Goal: Find specific page/section: Find specific page/section

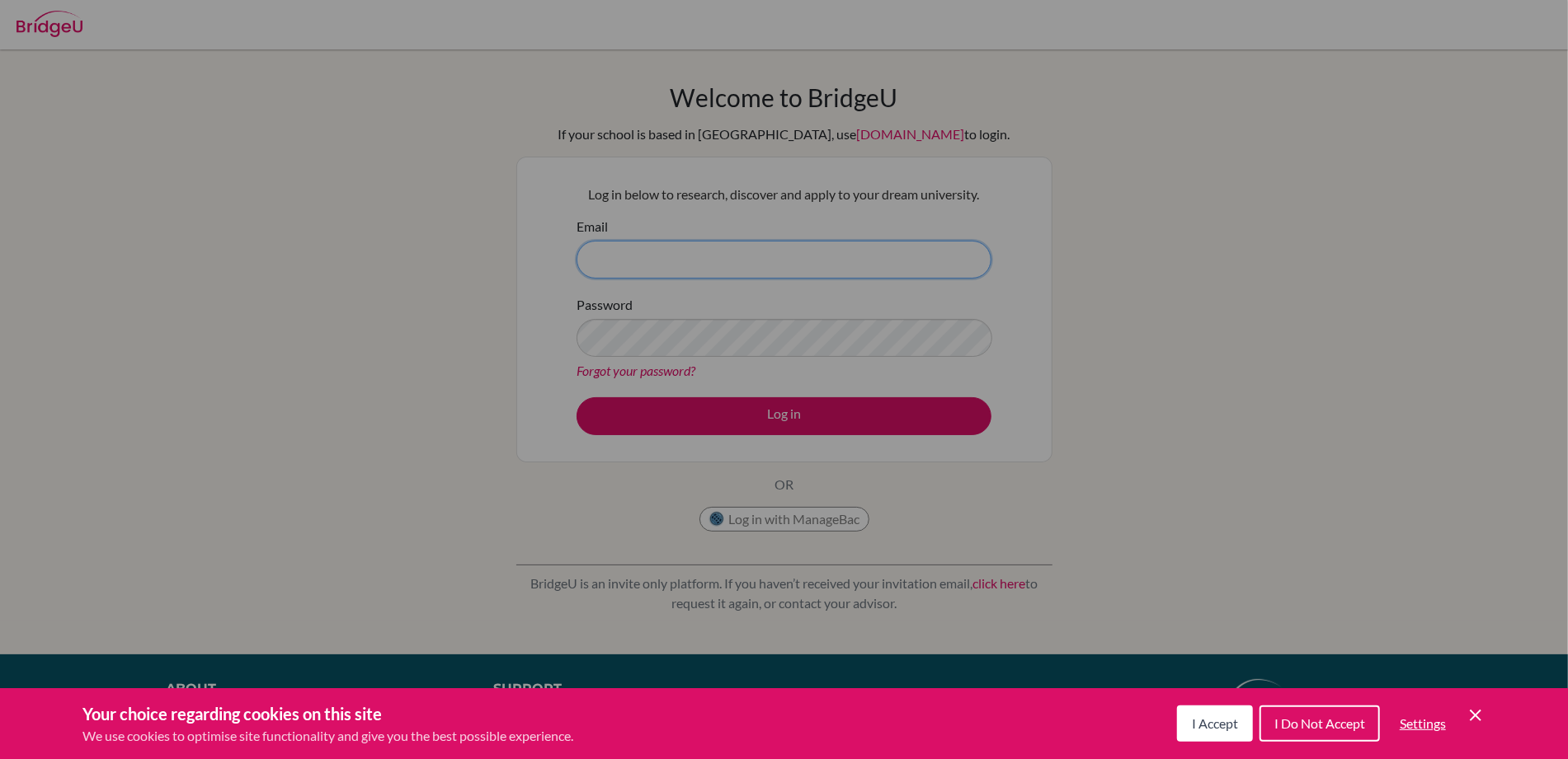
type input "gareth_wailes@ofs.edu.sg"
click at [1214, 721] on span "I Accept" at bounding box center [1214, 723] width 46 height 16
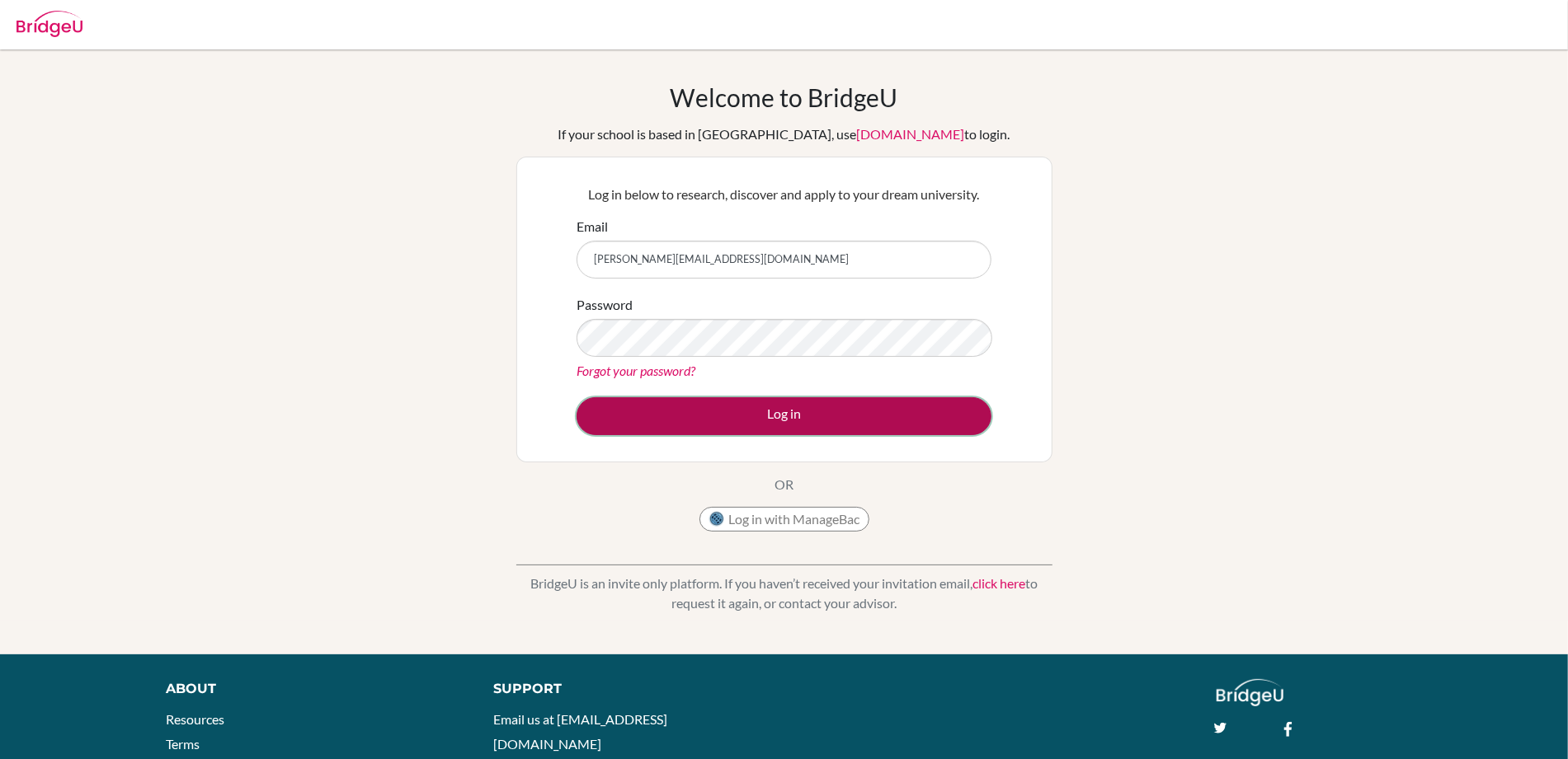
click at [773, 407] on button "Log in" at bounding box center [784, 416] width 415 height 38
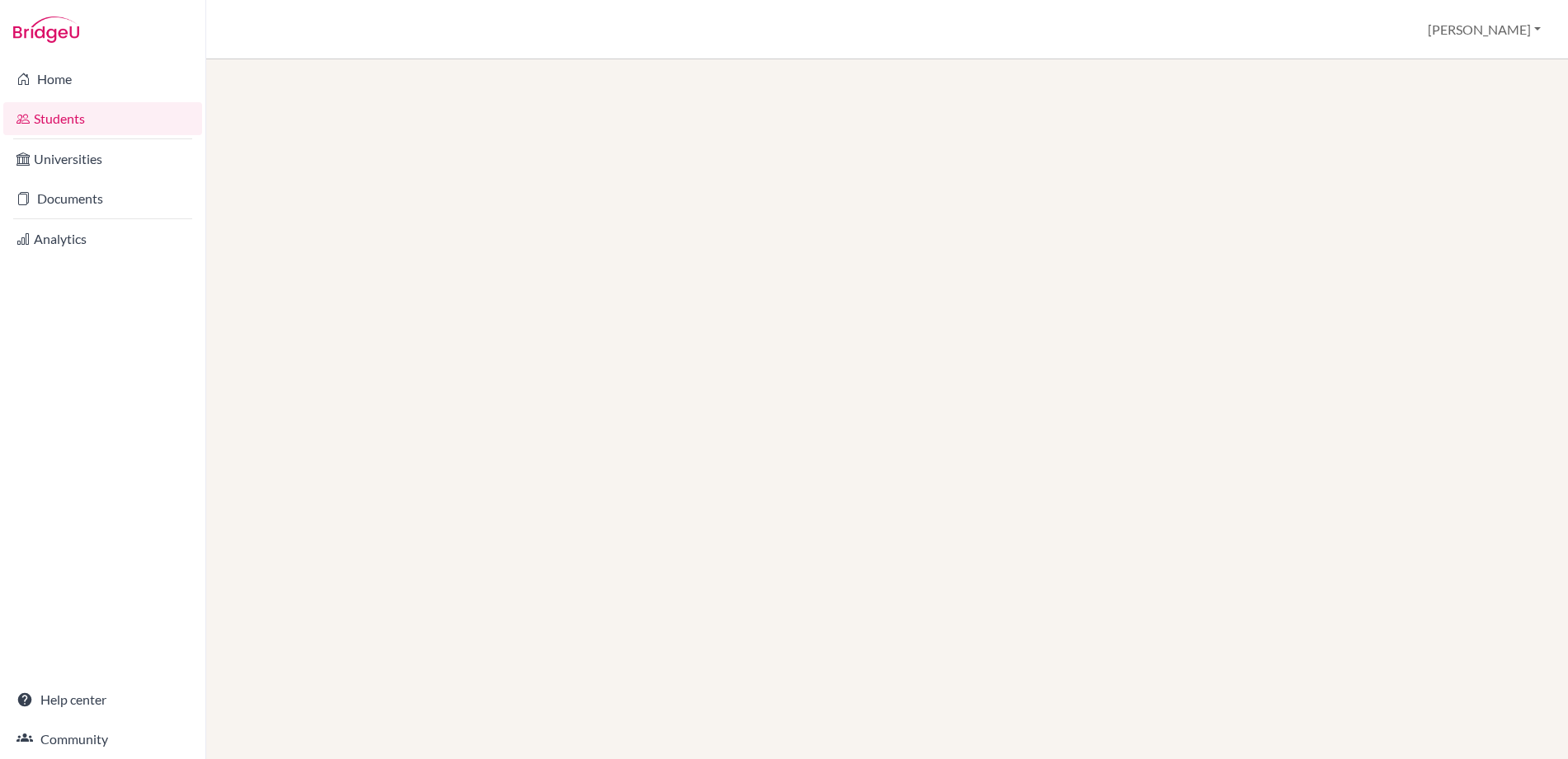
click at [107, 159] on link "Universities" at bounding box center [102, 158] width 199 height 33
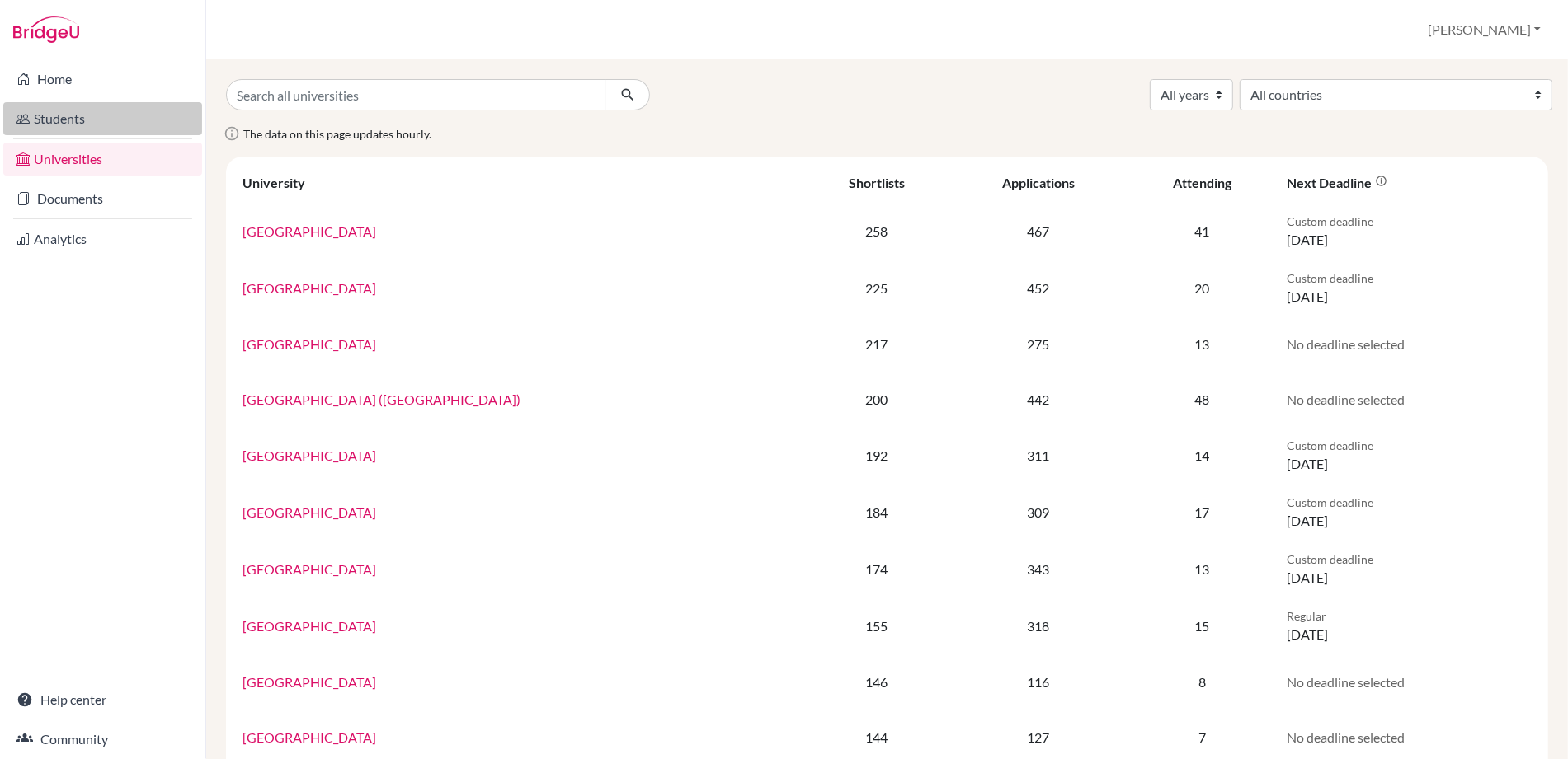
click at [82, 124] on link "Students" at bounding box center [102, 118] width 199 height 33
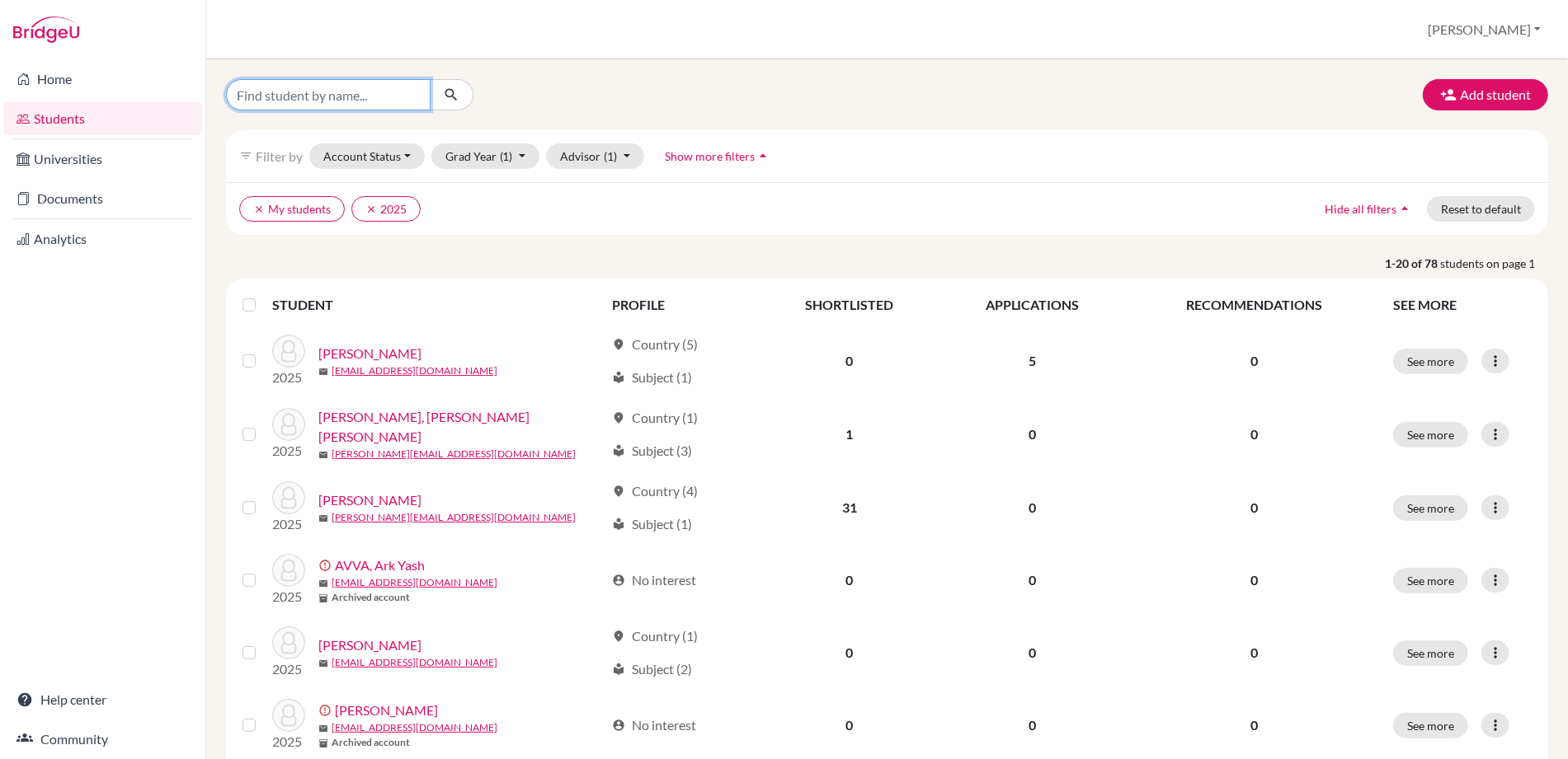
click at [275, 89] on input "Find student by name..." at bounding box center [327, 94] width 205 height 31
type input "[PERSON_NAME]"
click at [452, 89] on icon "submit" at bounding box center [450, 94] width 16 height 16
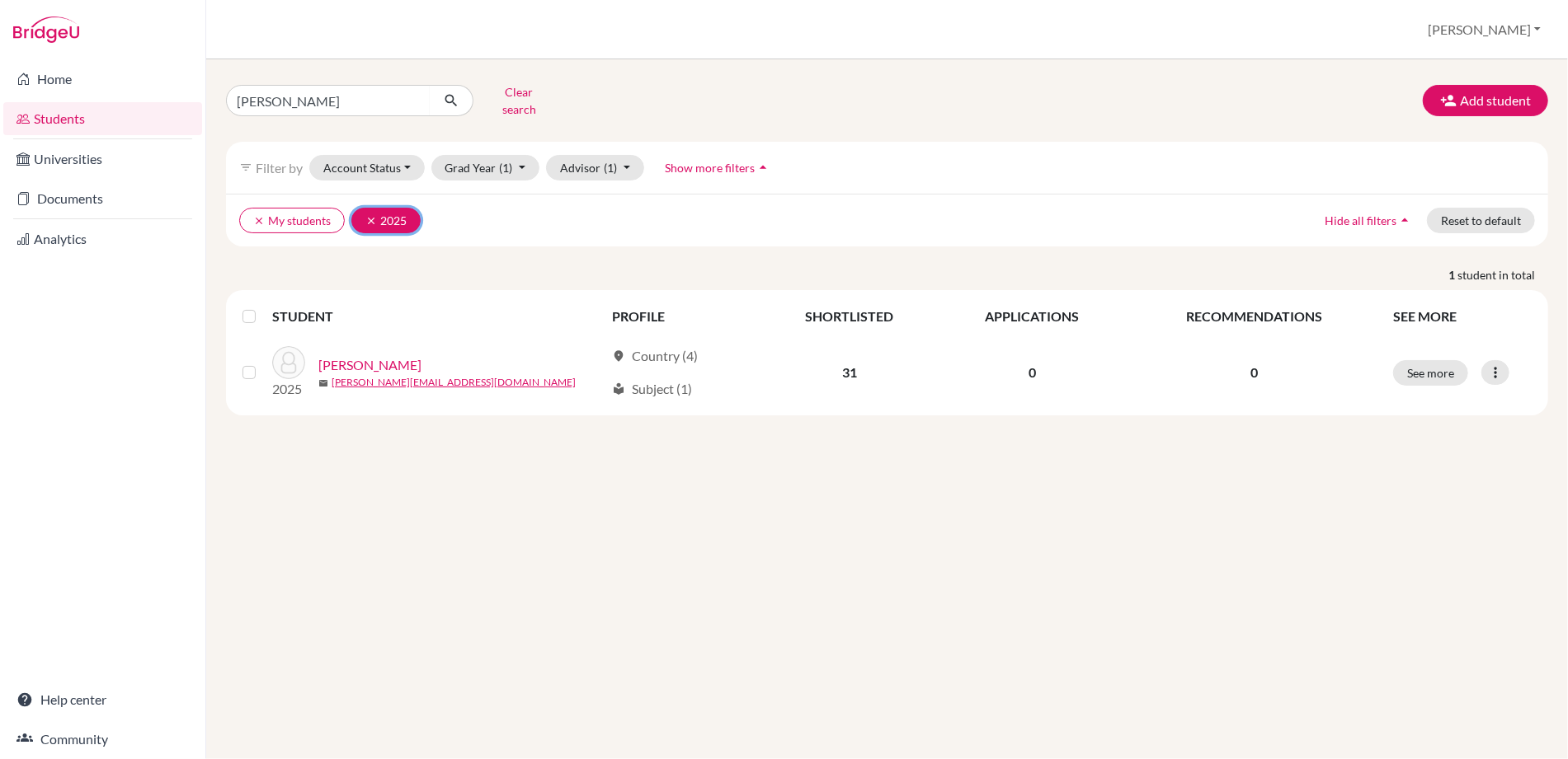
click at [374, 215] on icon "clear" at bounding box center [371, 221] width 11 height 11
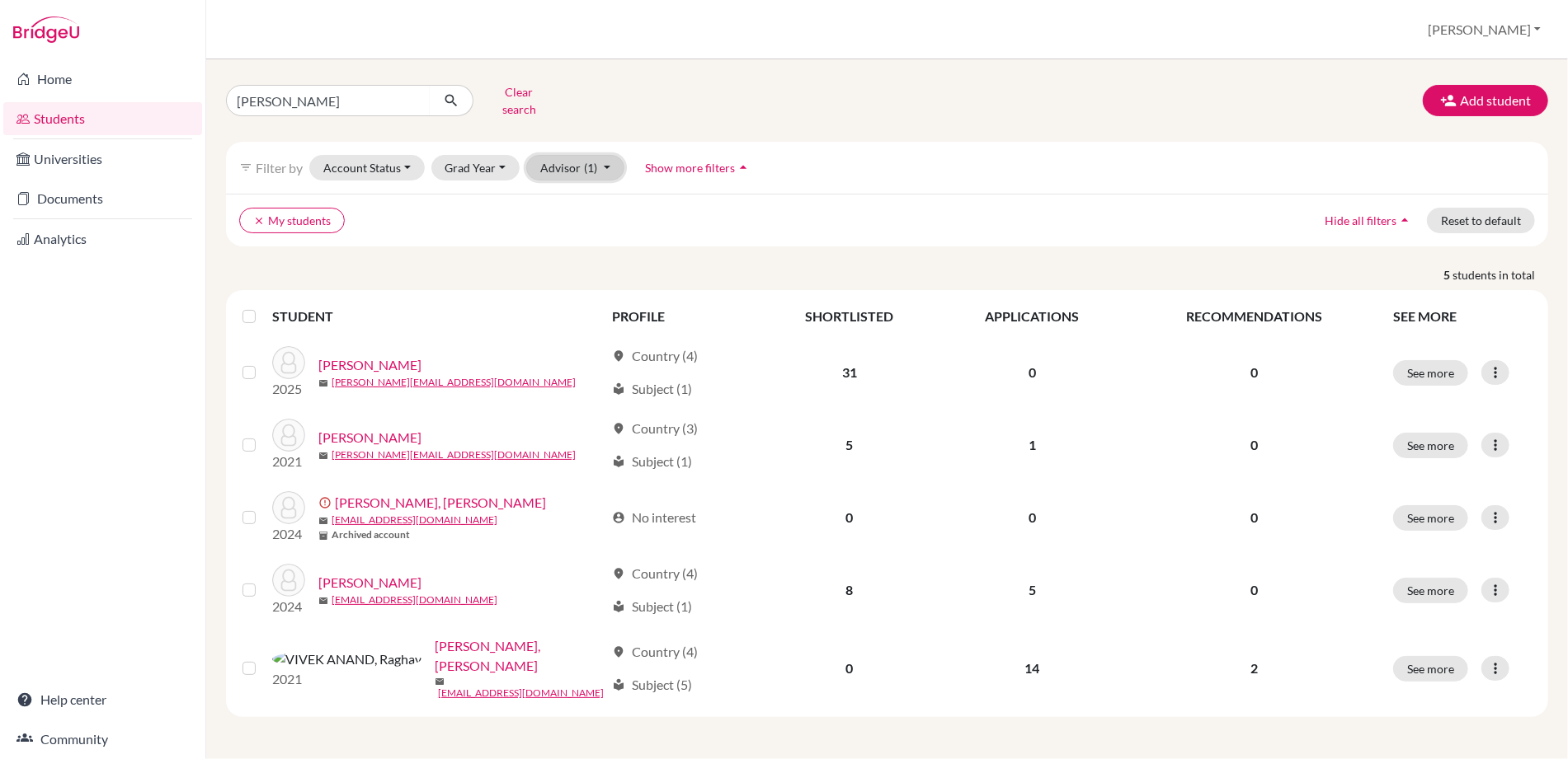
click at [544, 163] on button "Advisor (1)" at bounding box center [575, 167] width 98 height 25
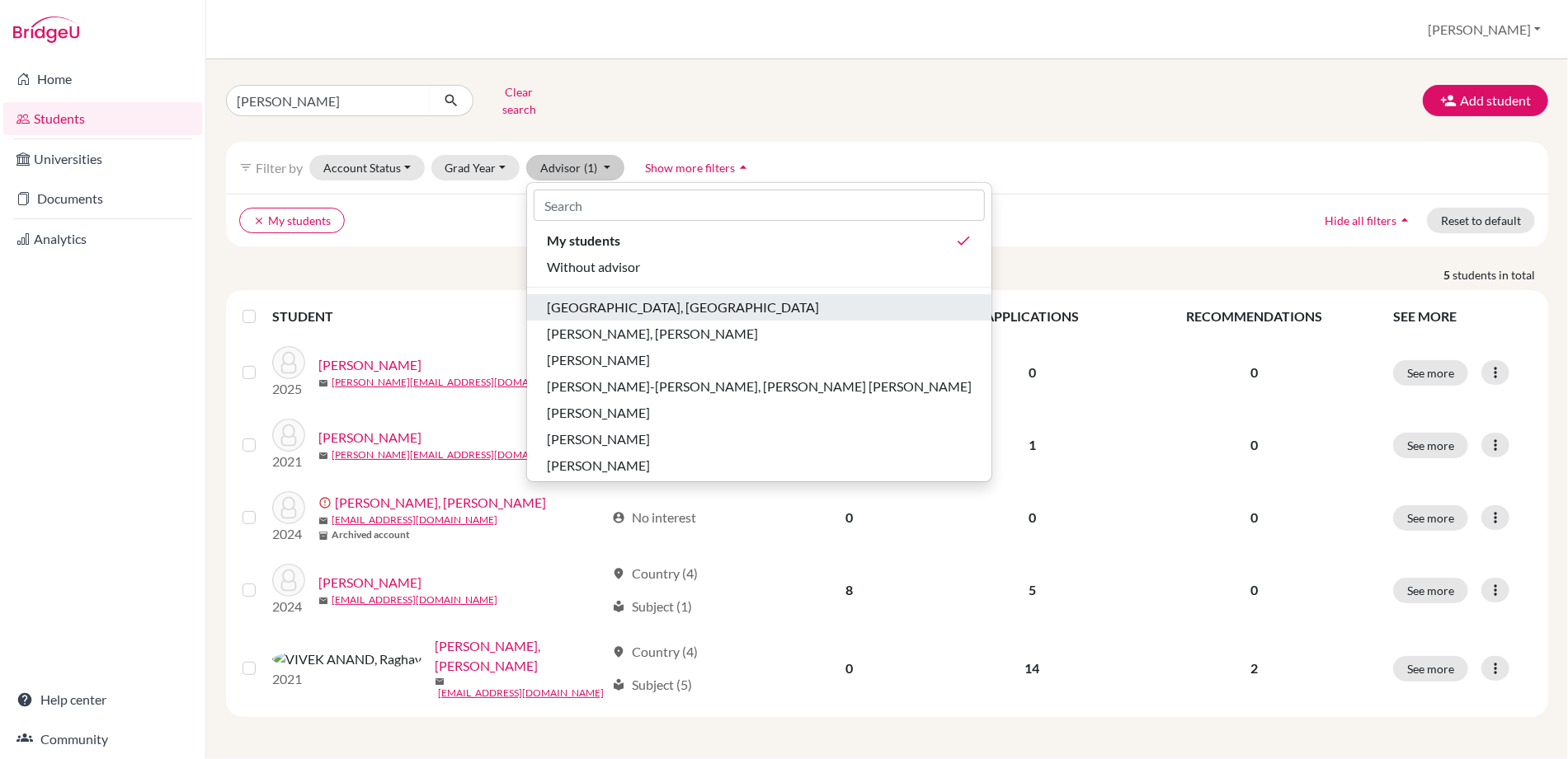
click at [616, 298] on span "[GEOGRAPHIC_DATA], [GEOGRAPHIC_DATA]" at bounding box center [683, 307] width 272 height 20
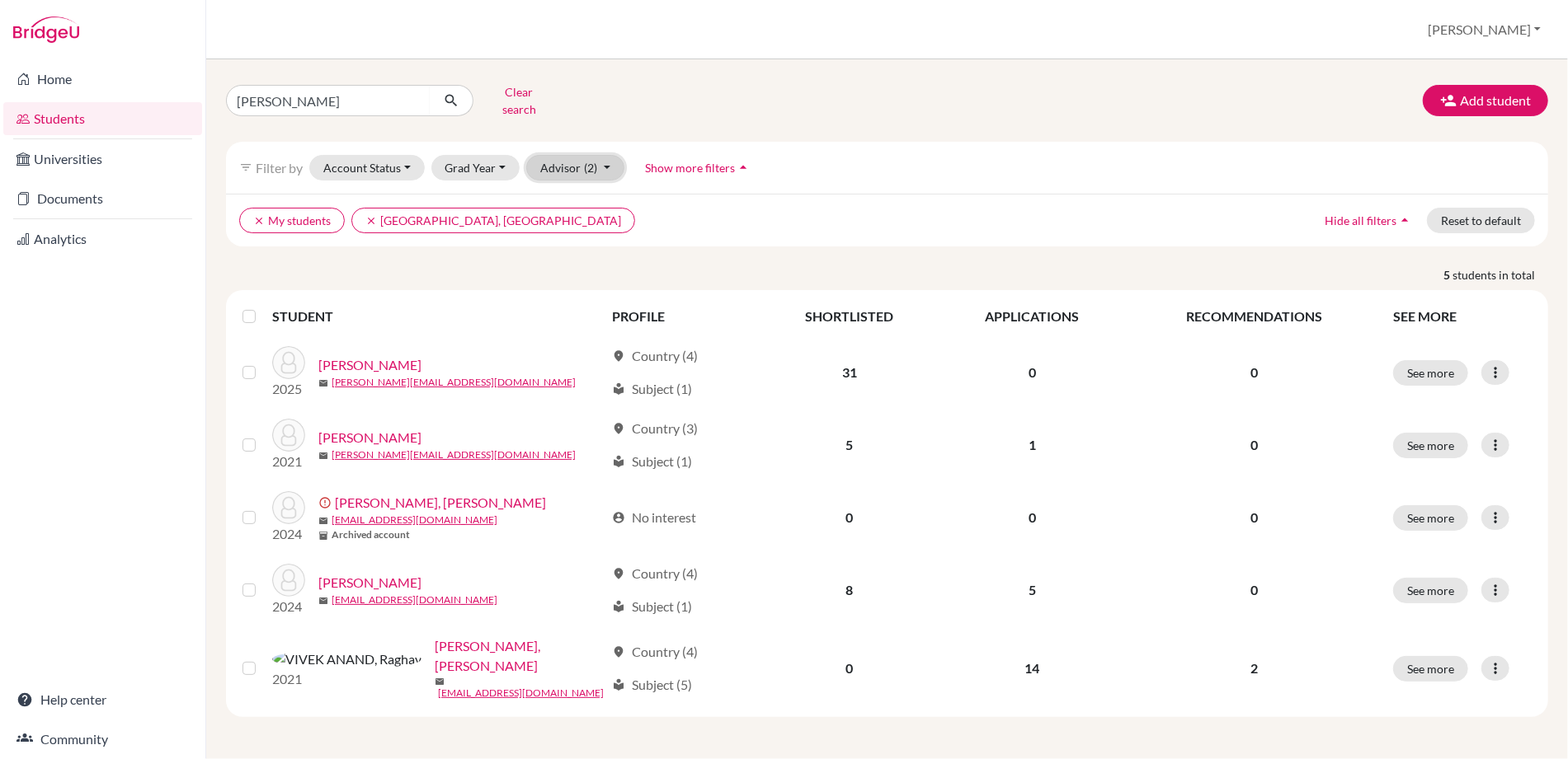
click at [584, 160] on span "(2)" at bounding box center [591, 167] width 13 height 14
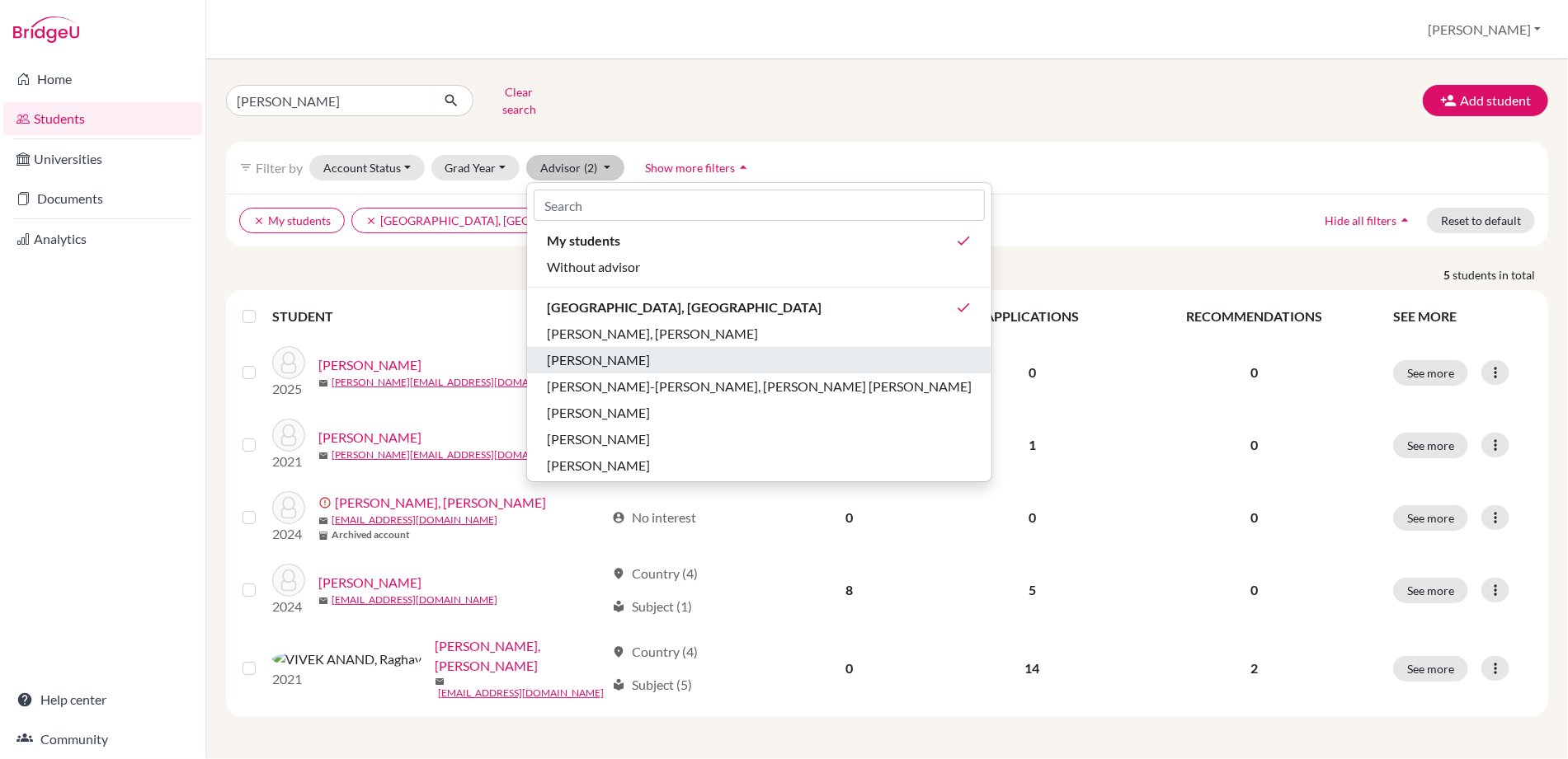
click at [582, 350] on span "[PERSON_NAME]" at bounding box center [598, 359] width 103 height 20
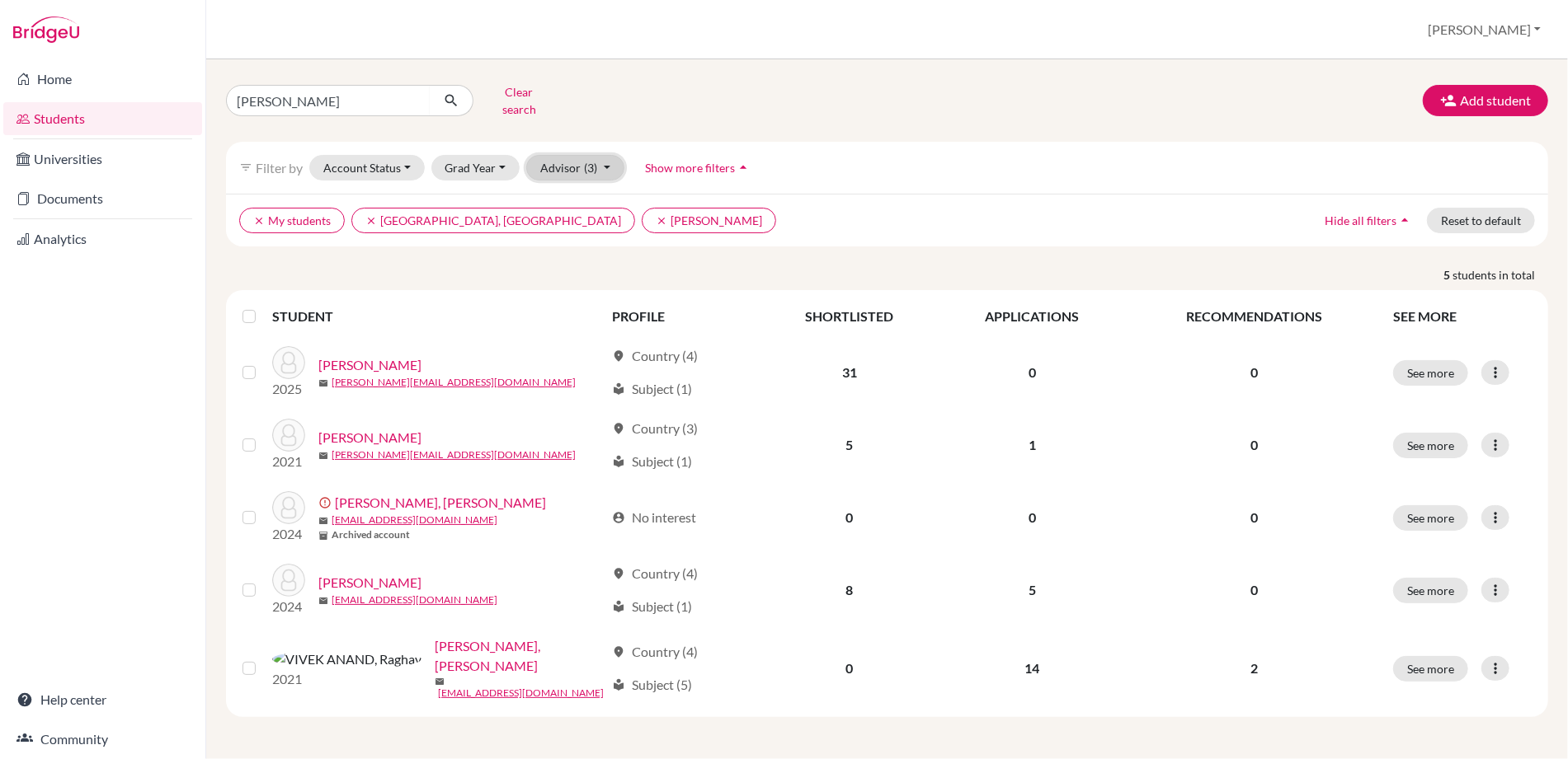
click at [594, 159] on button "Advisor (3)" at bounding box center [575, 167] width 98 height 25
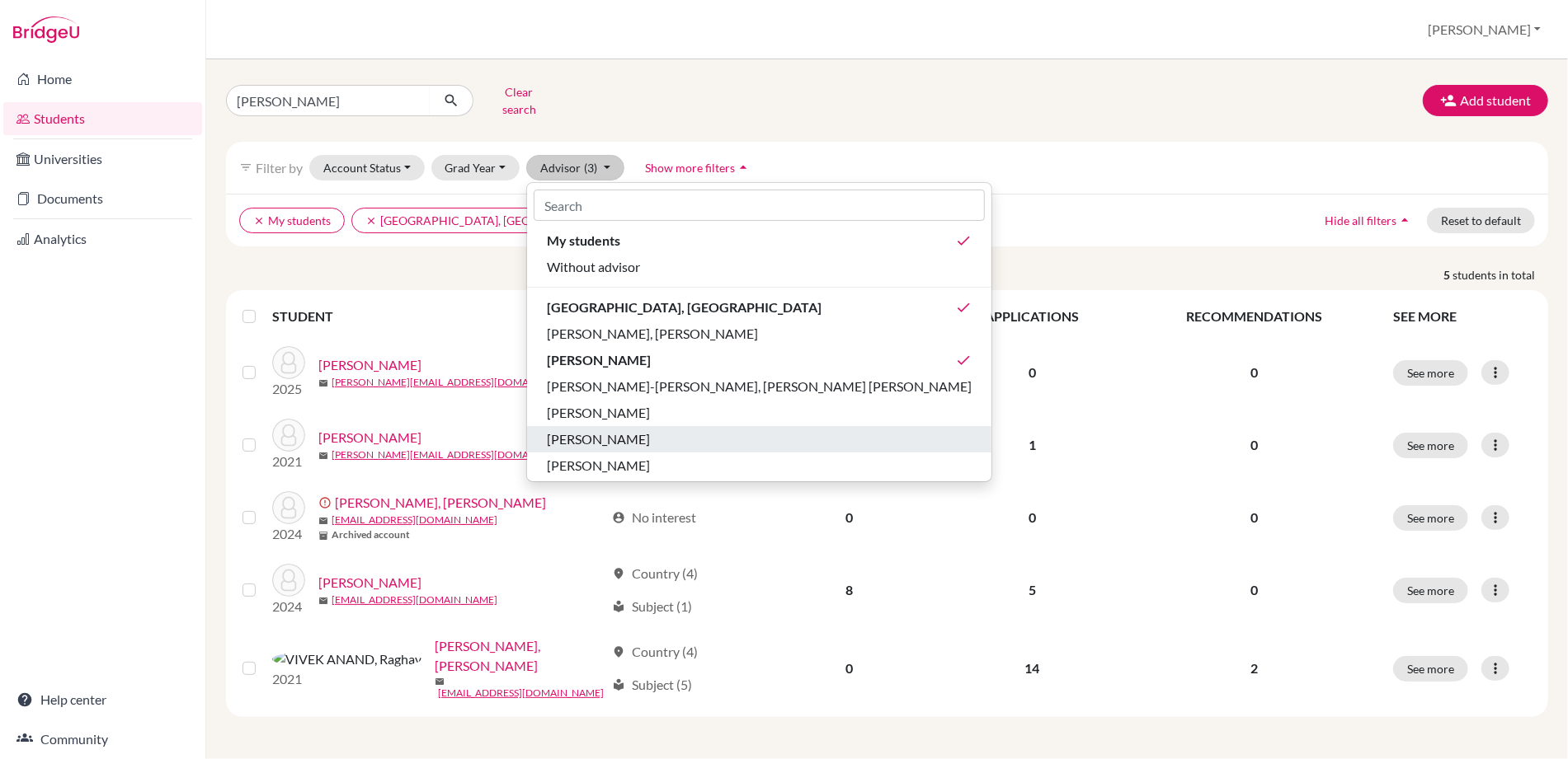
click at [607, 429] on span "[PERSON_NAME]" at bounding box center [598, 438] width 103 height 20
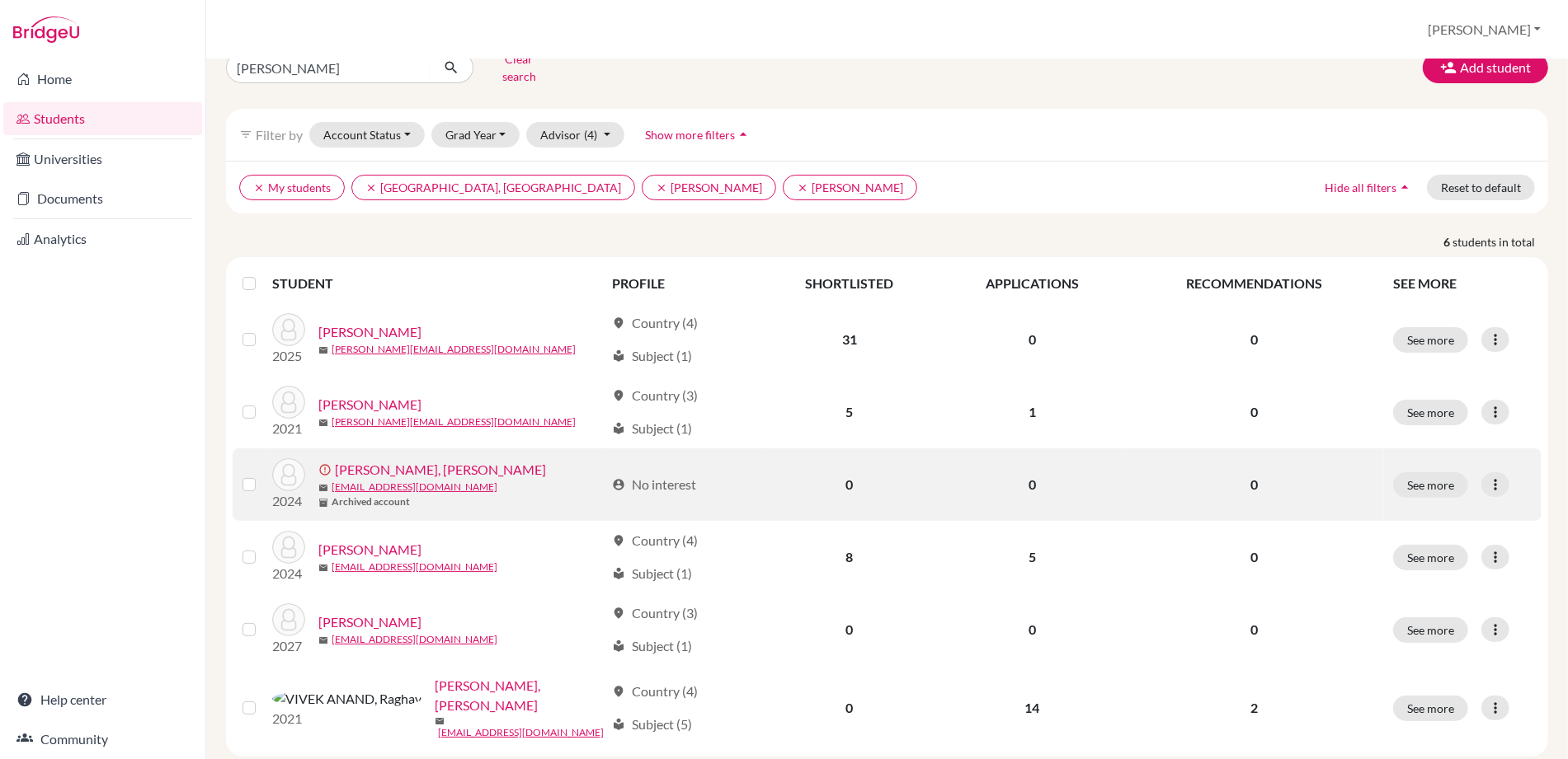
scroll to position [45, 0]
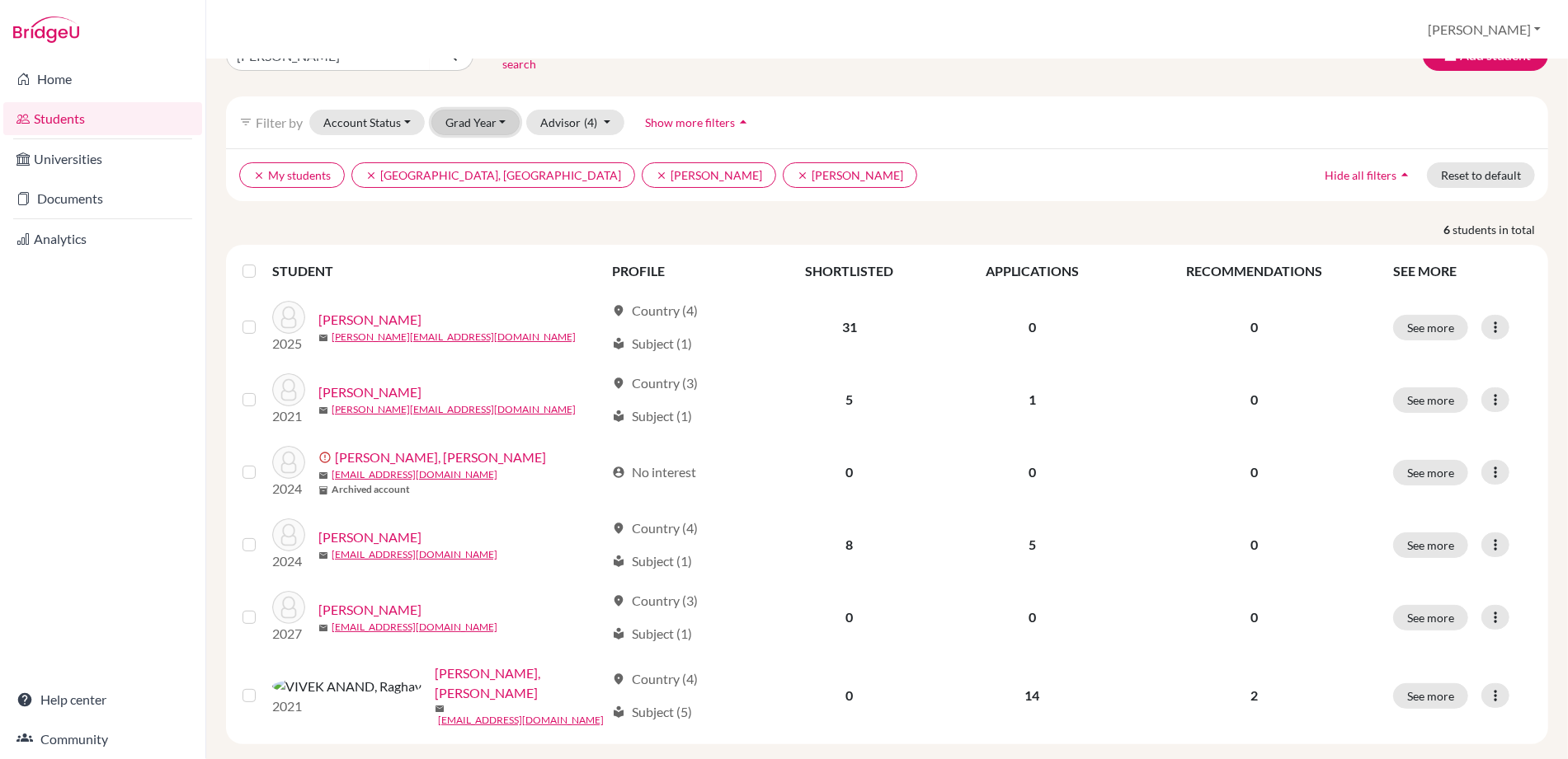
click at [494, 111] on button "Grad Year" at bounding box center [475, 122] width 89 height 25
click at [468, 173] on span "2028" at bounding box center [466, 183] width 29 height 20
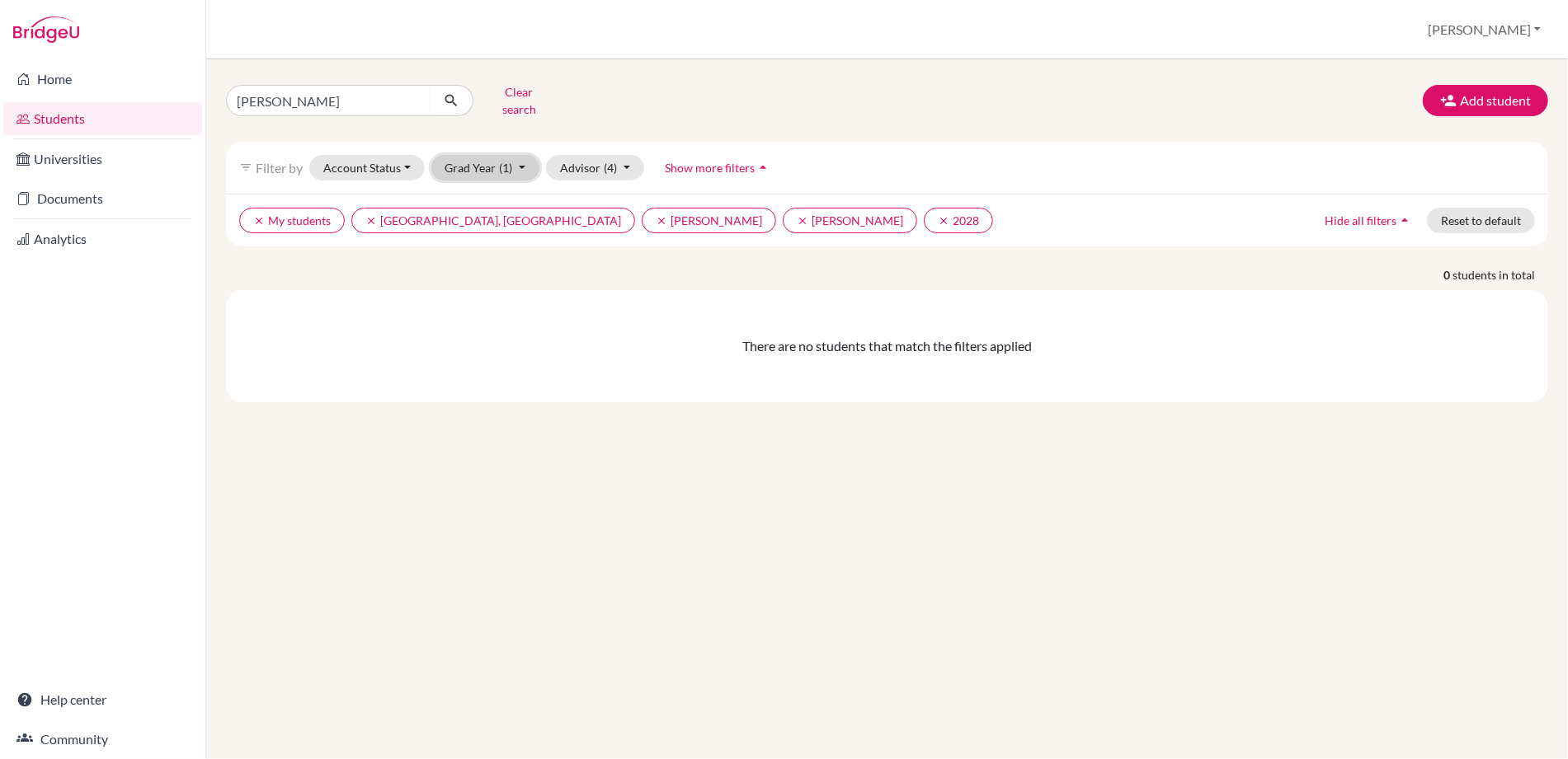
click at [488, 157] on button "Grad Year (1)" at bounding box center [485, 167] width 108 height 25
click at [464, 246] on span "2027" at bounding box center [466, 255] width 29 height 20
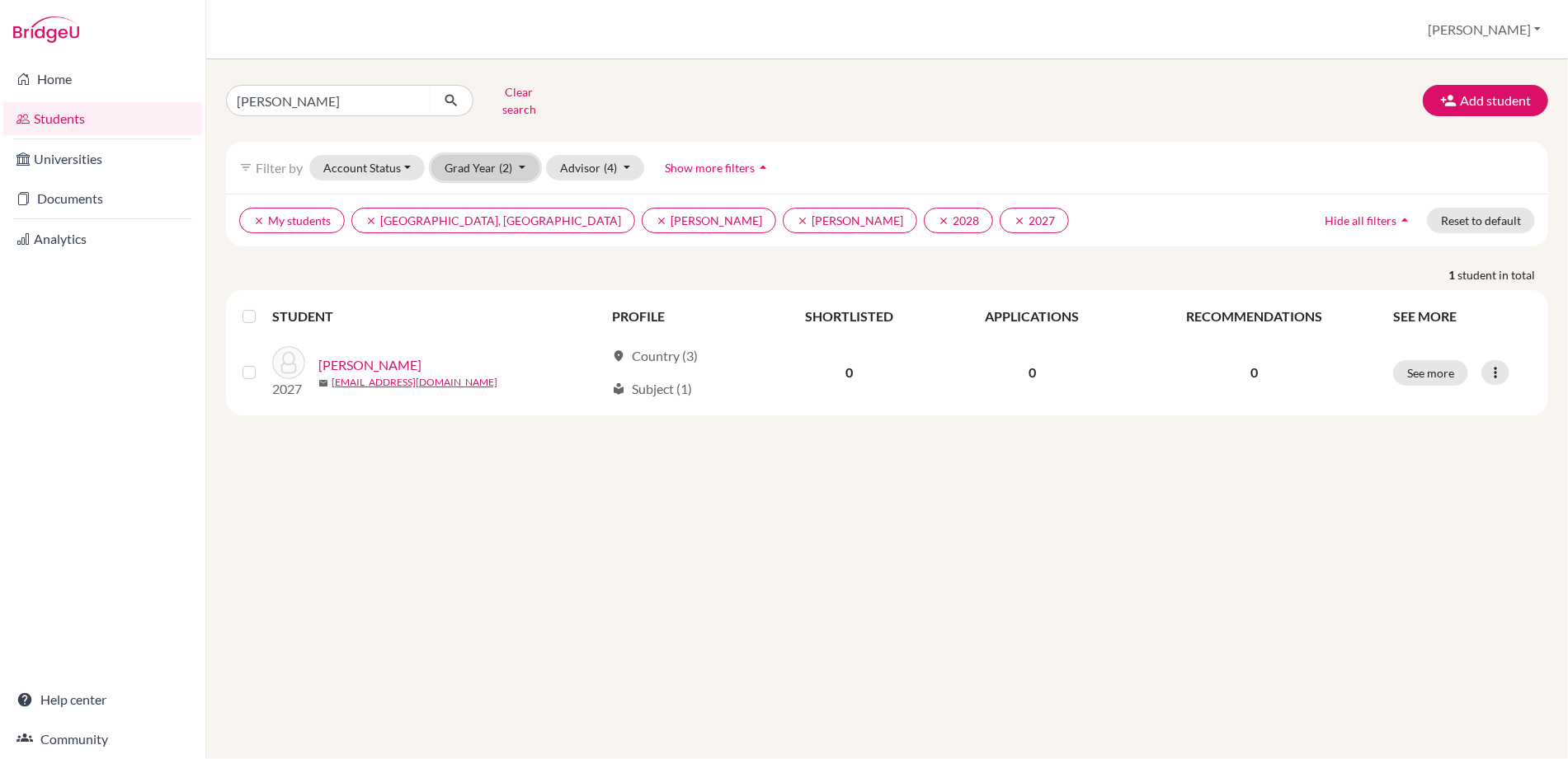
click at [503, 160] on span "(2)" at bounding box center [507, 167] width 13 height 14
click at [509, 272] on button "2026" at bounding box center [480, 282] width 97 height 26
